Goal: Task Accomplishment & Management: Complete application form

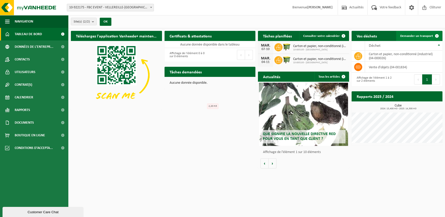
click at [417, 37] on span "Demander un transport" at bounding box center [416, 35] width 33 height 3
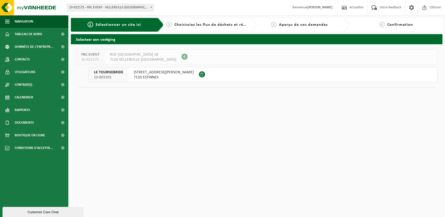
click at [292, 75] on button "LE TOURNEBRIDE 10-893193 RUE GRÉGOIRE JURION 22 7120 ESTINNES" at bounding box center [263, 74] width 349 height 15
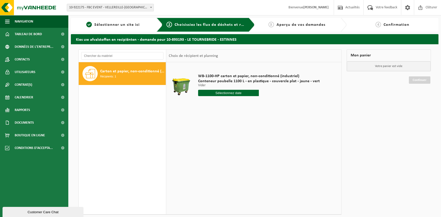
click at [219, 93] on input "text" at bounding box center [228, 93] width 61 height 6
click at [212, 137] on div "16" at bounding box center [211, 138] width 9 height 8
type input "à partir de 2025-09-16"
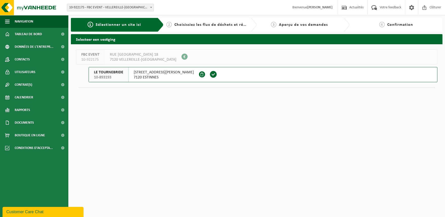
click at [166, 76] on span "7120 ESTINNES" at bounding box center [164, 77] width 60 height 5
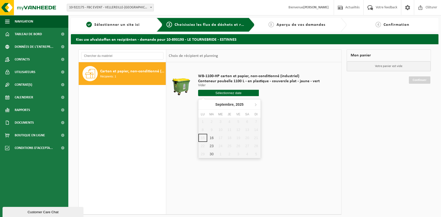
click at [221, 92] on input "text" at bounding box center [228, 93] width 61 height 6
click at [211, 145] on div "23" at bounding box center [211, 146] width 9 height 8
type input "à partir de [DATE]"
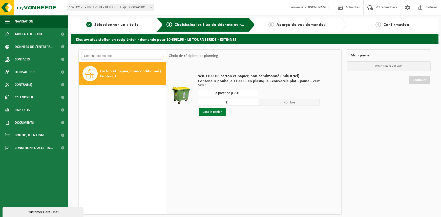
click at [205, 115] on button "Dans le panier" at bounding box center [212, 112] width 27 height 8
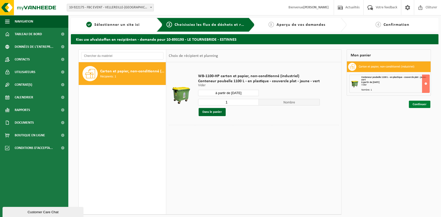
click at [424, 103] on link "Continuer" at bounding box center [420, 104] width 22 height 7
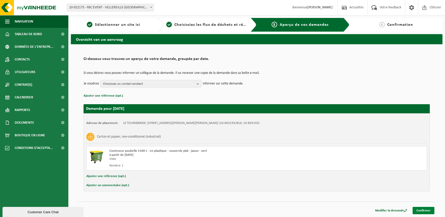
click at [429, 214] on link "Confirmer" at bounding box center [424, 210] width 22 height 7
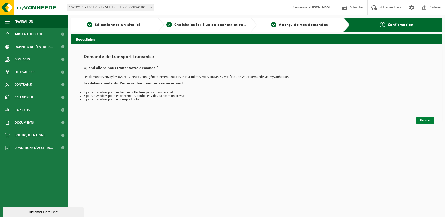
click at [429, 119] on link "Fermer" at bounding box center [426, 120] width 18 height 7
